Goal: Answer question/provide support

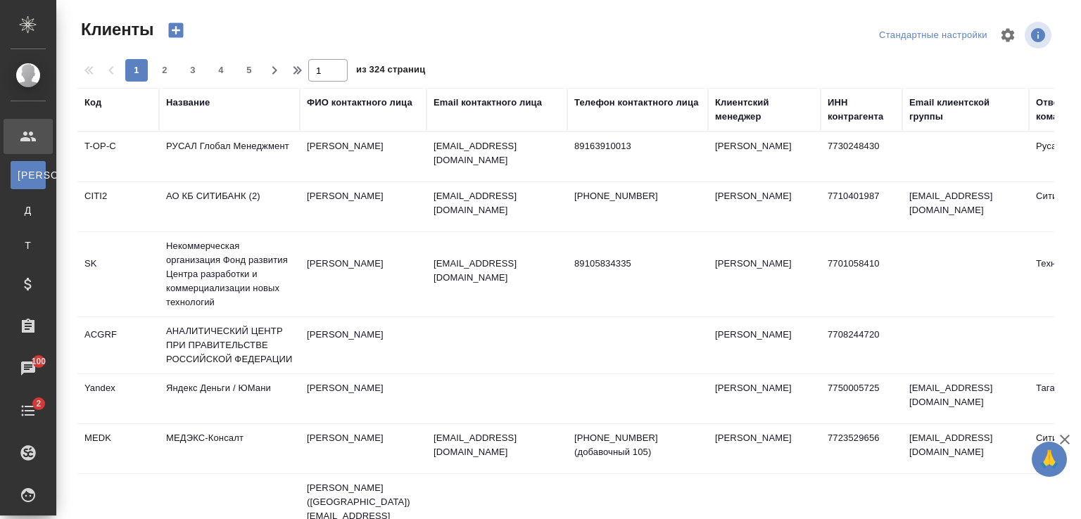
select select "RU"
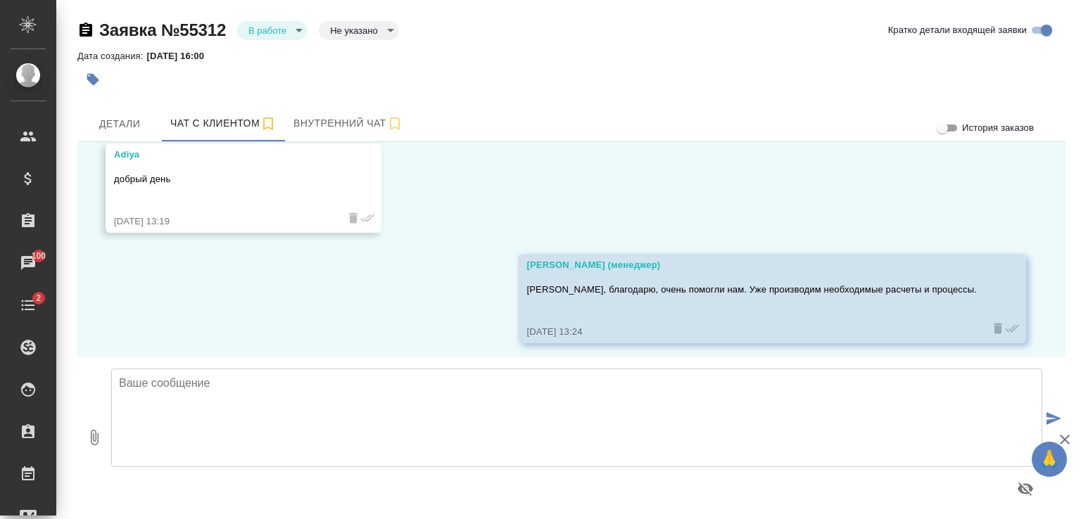
scroll to position [2662, 0]
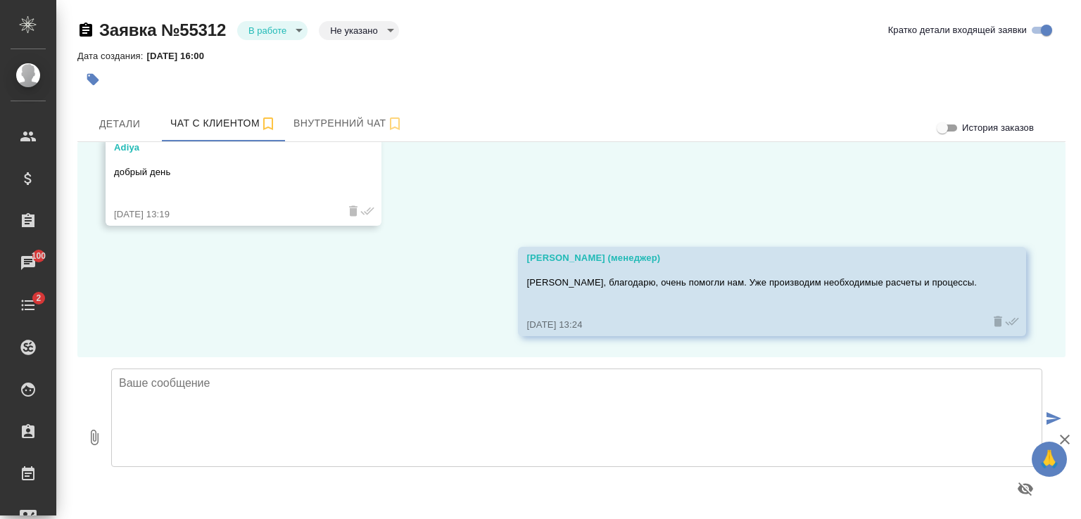
click at [292, 389] on textarea at bounding box center [576, 418] width 931 height 99
paste textarea "Что входит в оборудование синхронного перевода на 2 дня: центральный блок управ…"
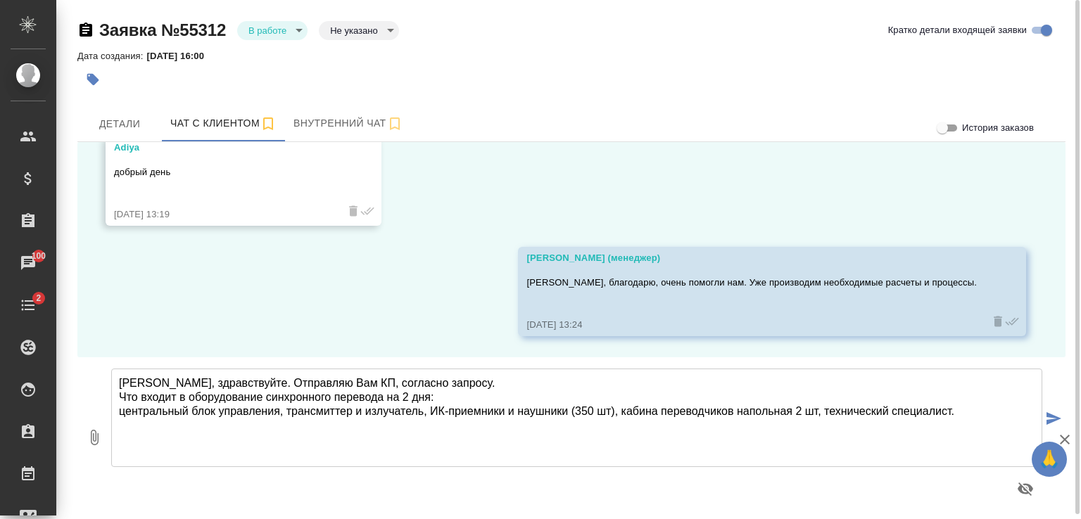
type textarea "Адия, здравствуйте. Отправляю Вам КП, согласно запросу. Что входит в оборудован…"
click at [101, 441] on icon "button" at bounding box center [94, 437] width 17 height 17
type input "C:\fakepath\Proposal_B_KZ-54.pdf"
click at [1056, 417] on icon "submit" at bounding box center [1054, 418] width 15 height 13
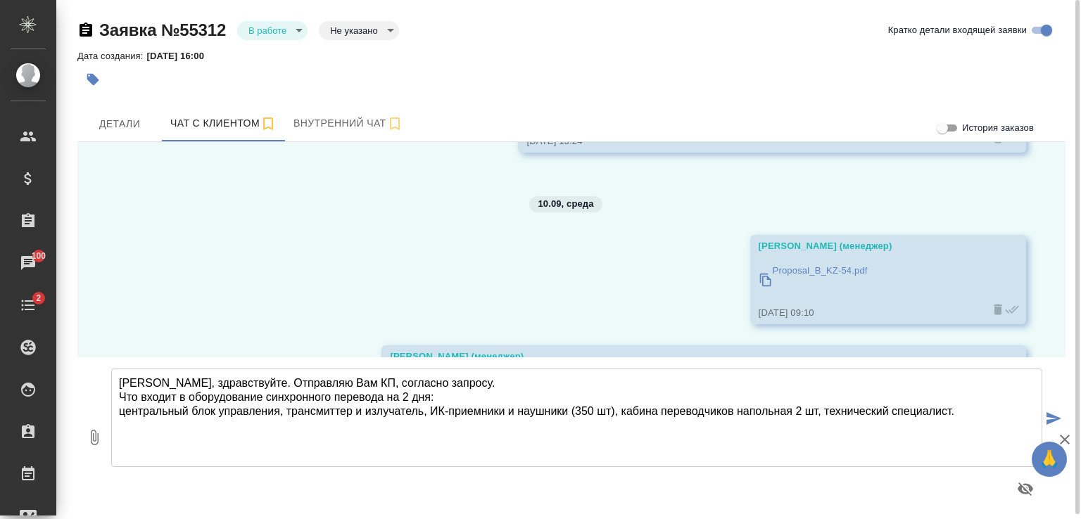
scroll to position [2986, 0]
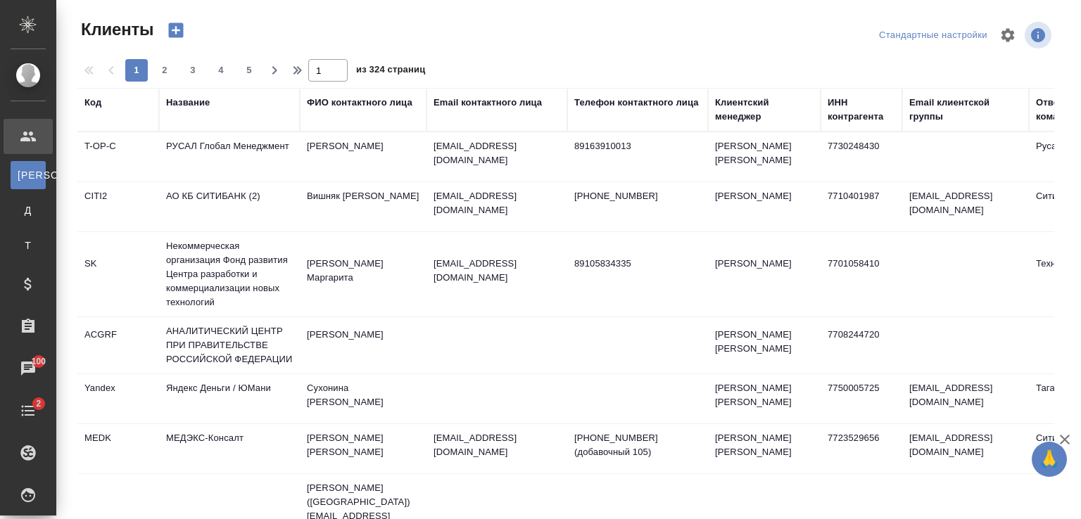
select select "RU"
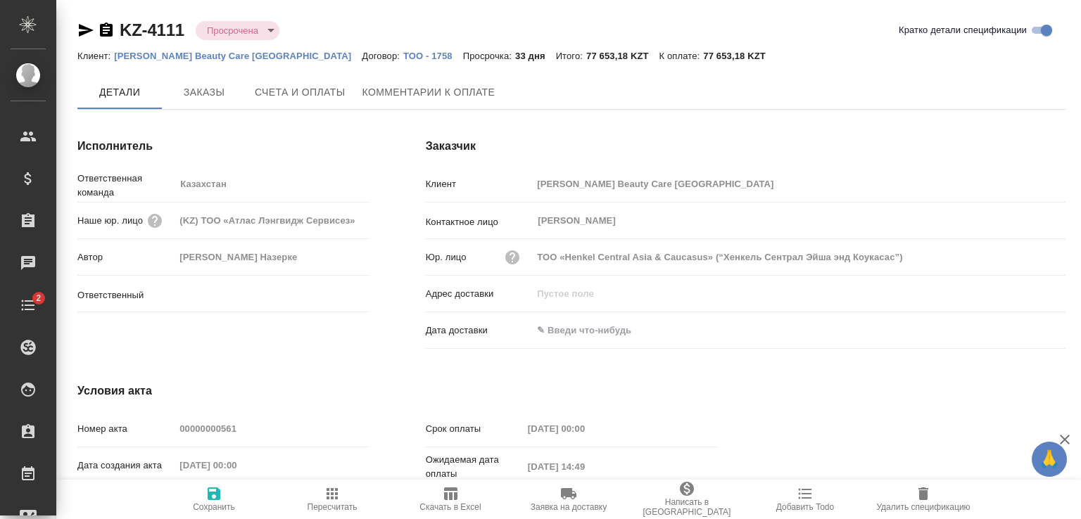
type input "[PERSON_NAME] Назерке"
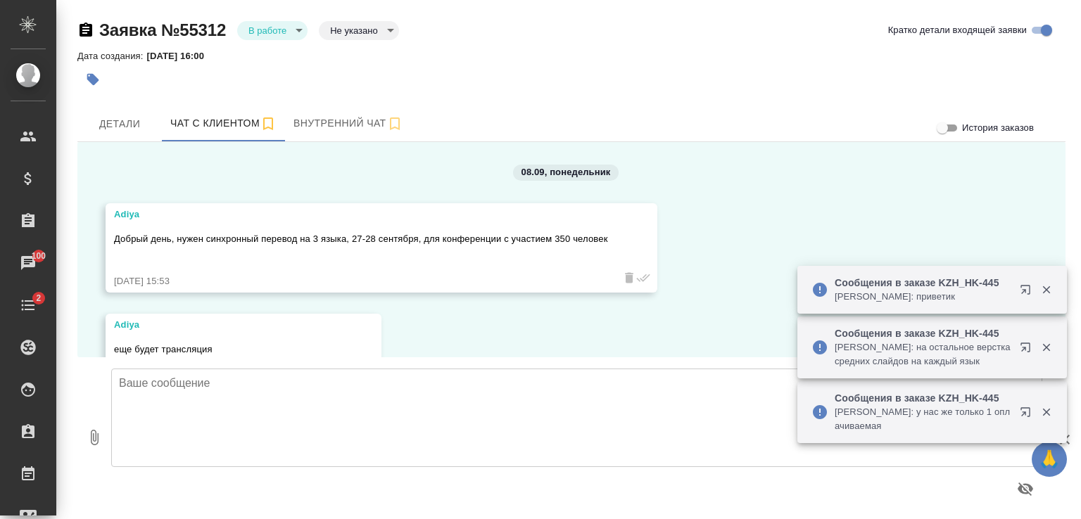
scroll to position [2986, 0]
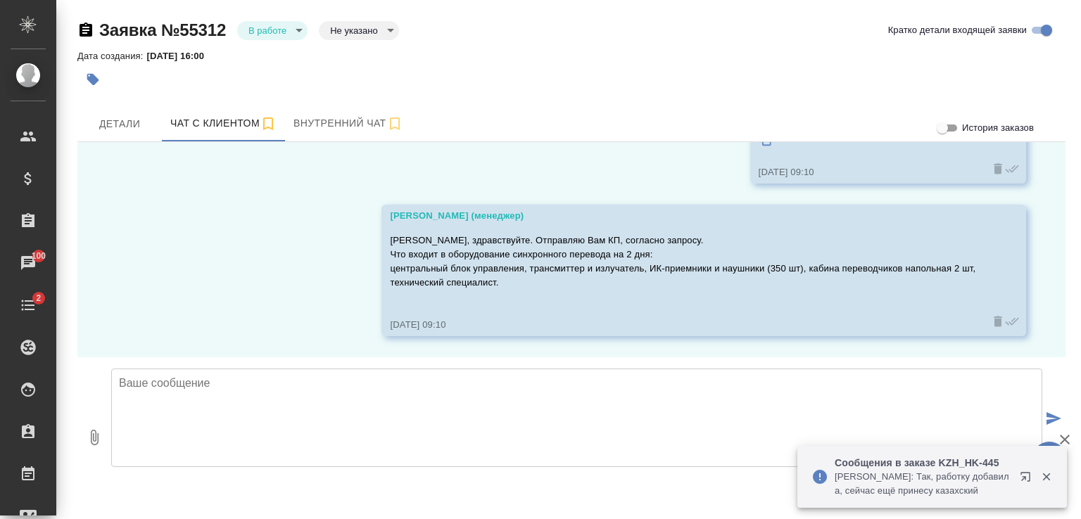
click at [990, 481] on p "Matveeva Anastasia: Так, работку добавила, сейчас ещё принесу казахский" at bounding box center [923, 484] width 176 height 28
click at [1046, 476] on icon "button" at bounding box center [1046, 478] width 8 height 8
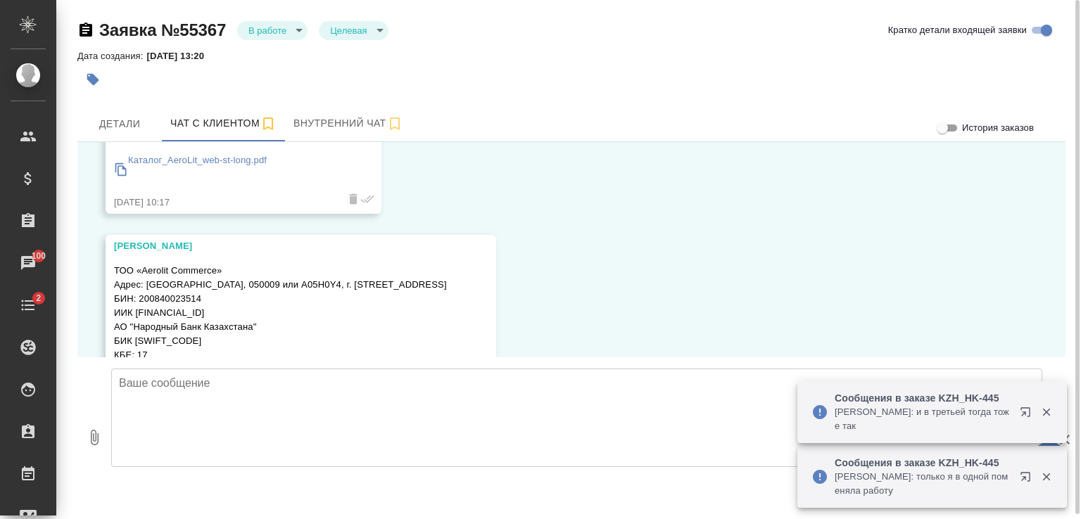
scroll to position [1118, 0]
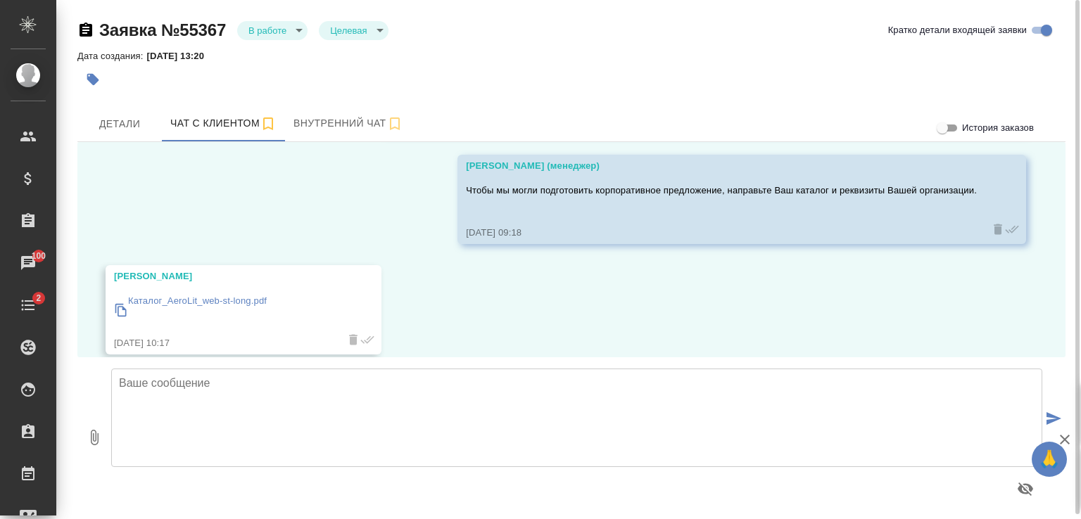
click at [269, 298] on div "Каталог_AeroLit_web-st-long.pdf" at bounding box center [223, 310] width 218 height 39
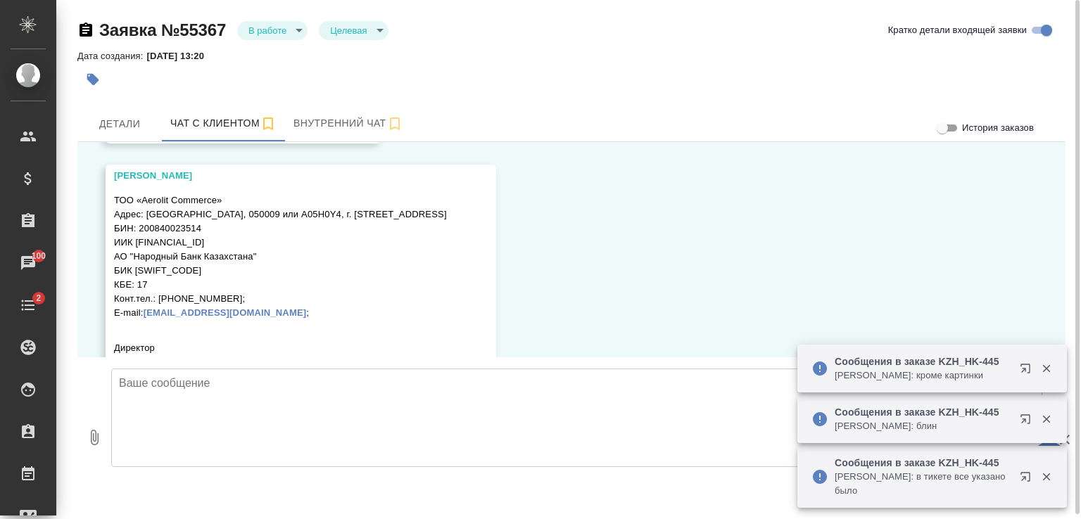
scroll to position [1470, 0]
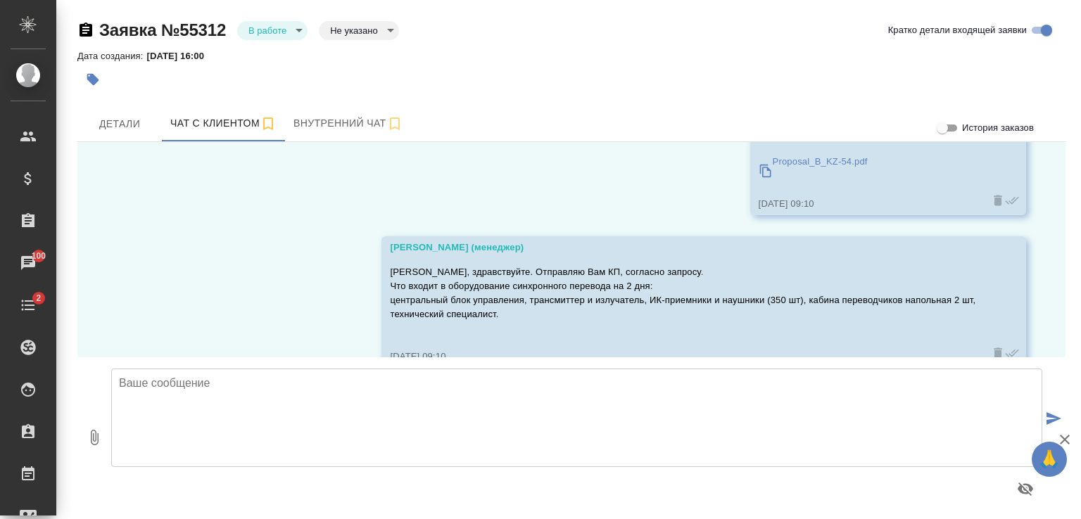
scroll to position [2986, 0]
